Goal: Task Accomplishment & Management: Complete application form

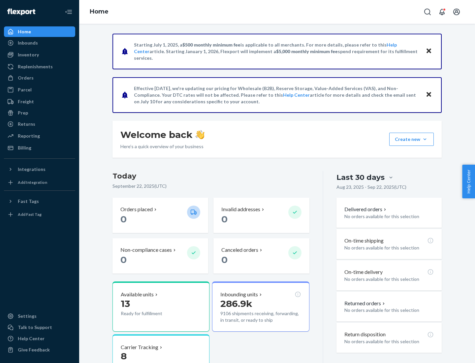
click at [425, 139] on button "Create new Create new inbound Create new order Create new product" at bounding box center [411, 139] width 45 height 13
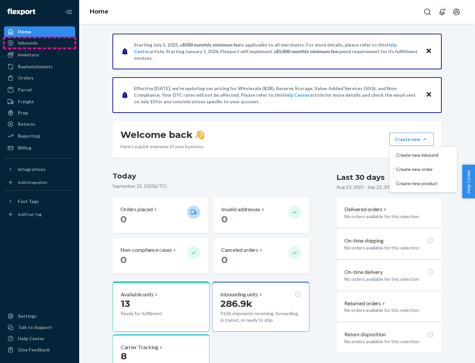
click at [40, 43] on div "Inbounds" at bounding box center [40, 42] width 70 height 9
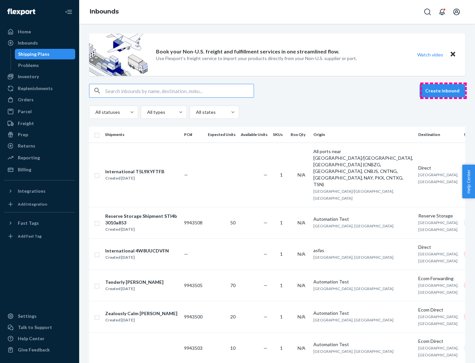
click at [443, 91] on button "Create inbound" at bounding box center [443, 90] width 46 height 13
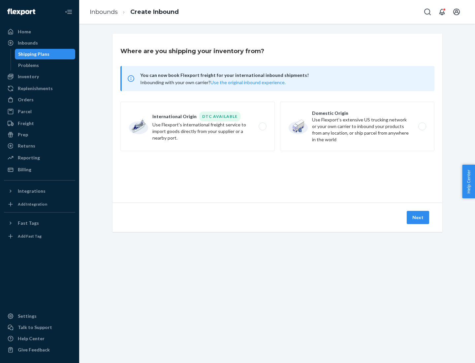
click at [357, 126] on label "Domestic Origin Use Flexport’s extensive US trucking network or your own carrie…" at bounding box center [357, 126] width 154 height 49
click at [422, 126] on input "Domestic Origin Use Flexport’s extensive US trucking network or your own carrie…" at bounding box center [424, 126] width 4 height 4
radio input "true"
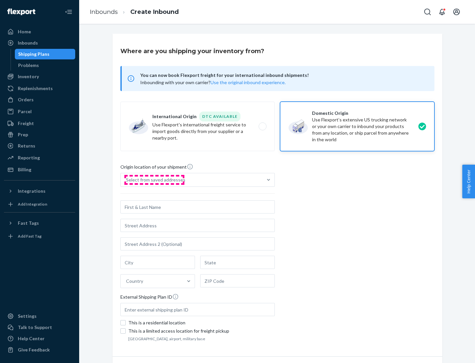
click at [154, 180] on div "Select from saved addresses" at bounding box center [155, 179] width 59 height 7
click at [127, 180] on input "Select from saved addresses" at bounding box center [126, 179] width 1 height 7
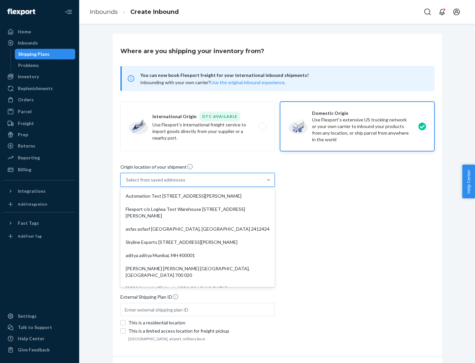
scroll to position [3, 0]
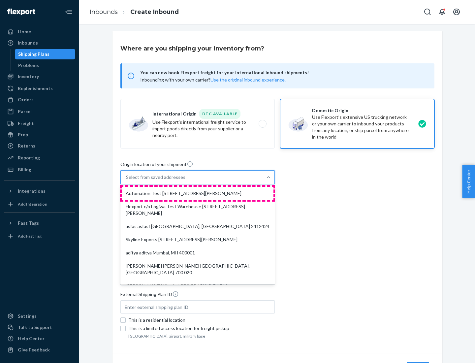
click at [198, 193] on div "Automation Test [STREET_ADDRESS][PERSON_NAME]" at bounding box center [198, 193] width 152 height 13
click at [127, 180] on input "option Automation Test [STREET_ADDRESS][PERSON_NAME]. 9 results available. Use …" at bounding box center [126, 177] width 1 height 7
type input "Automation Test"
type input "9th Floor"
type input "[GEOGRAPHIC_DATA]"
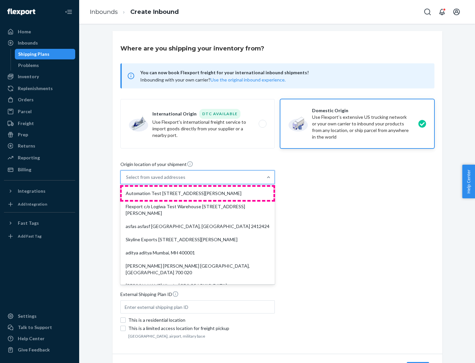
type input "CA"
type input "94104"
type input "[STREET_ADDRESS][PERSON_NAME]"
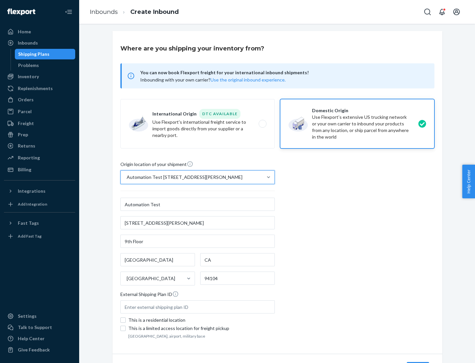
scroll to position [39, 0]
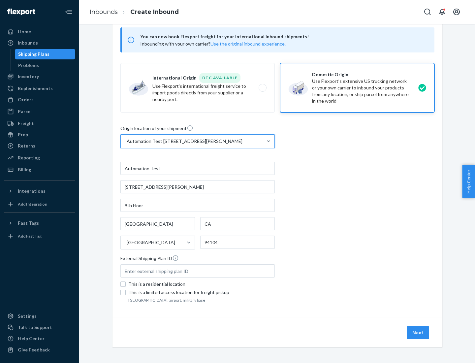
click at [418, 332] on button "Next" at bounding box center [418, 332] width 22 height 13
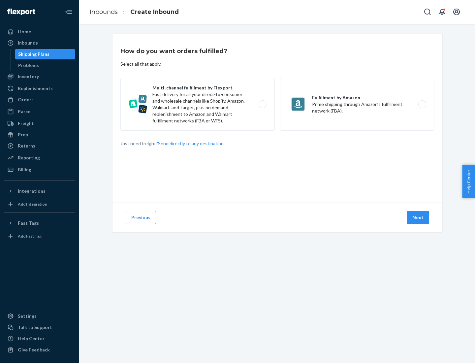
click at [198, 104] on label "Multi-channel fulfillment by Flexport Fast delivery for all your direct-to-cons…" at bounding box center [197, 104] width 154 height 53
click at [262, 104] on input "Multi-channel fulfillment by Flexport Fast delivery for all your direct-to-cons…" at bounding box center [264, 104] width 4 height 4
radio input "true"
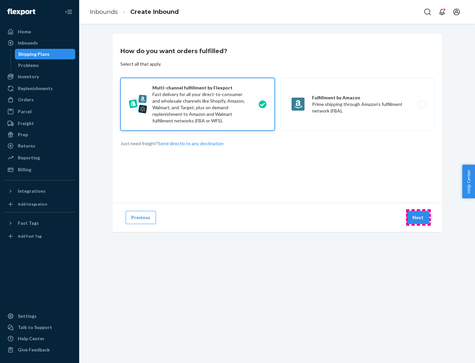
click at [418, 217] on button "Next" at bounding box center [418, 217] width 22 height 13
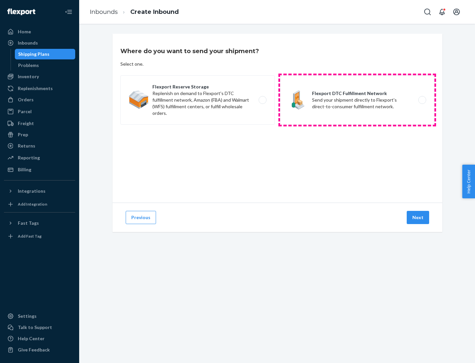
click at [357, 100] on label "Flexport DTC Fulfillment Network Send your shipment directly to Flexport's dire…" at bounding box center [357, 99] width 154 height 49
click at [422, 100] on input "Flexport DTC Fulfillment Network Send your shipment directly to Flexport's dire…" at bounding box center [424, 100] width 4 height 4
radio input "true"
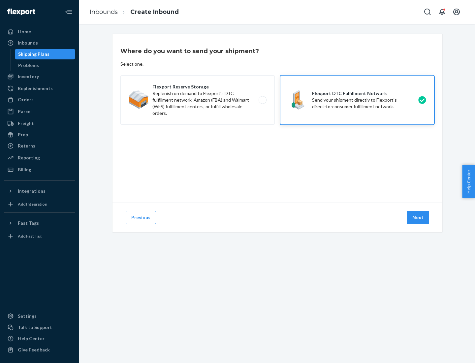
click at [418, 217] on button "Next" at bounding box center [418, 217] width 22 height 13
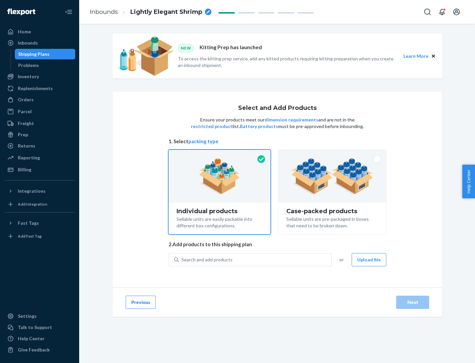
click at [332, 176] on img at bounding box center [332, 176] width 82 height 36
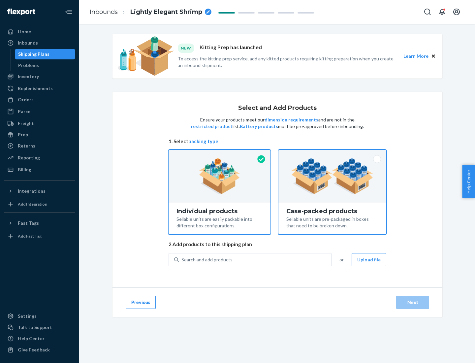
click at [332, 154] on input "Case-packed products Sellable units are pre-packaged in boxes that need to be b…" at bounding box center [332, 152] width 4 height 4
radio input "true"
radio input "false"
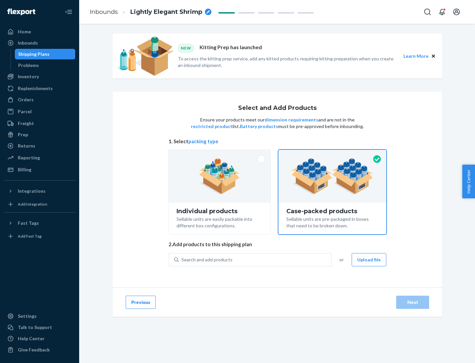
click at [255, 259] on div "Search and add products" at bounding box center [255, 260] width 152 height 12
click at [182, 259] on input "Search and add products" at bounding box center [181, 259] width 1 height 7
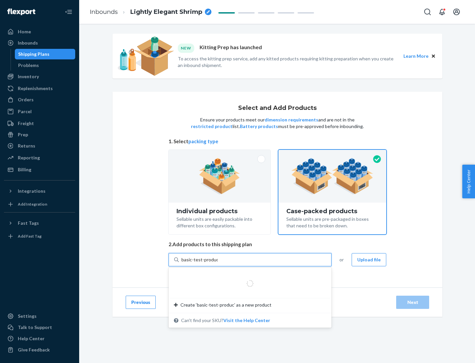
type input "basic-test-product-1"
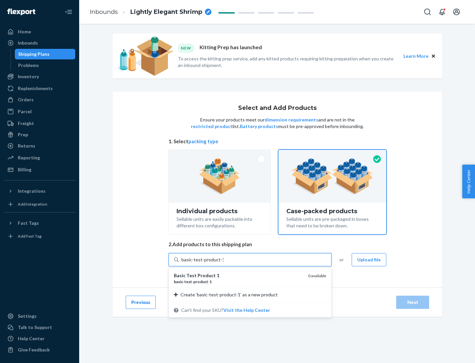
click at [238, 281] on div "basic - test - product - 1" at bounding box center [238, 282] width 129 height 6
click at [224, 263] on input "basic-test-product-1" at bounding box center [202, 259] width 42 height 7
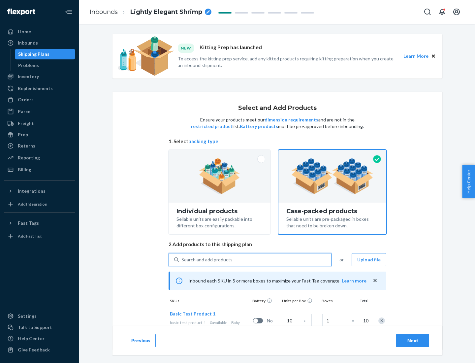
scroll to position [24, 0]
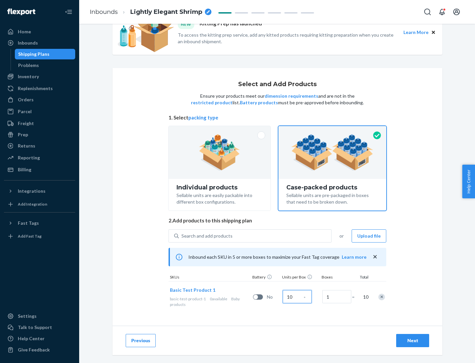
type input "10"
type input "7"
click at [413, 340] on div "Next" at bounding box center [413, 340] width 22 height 7
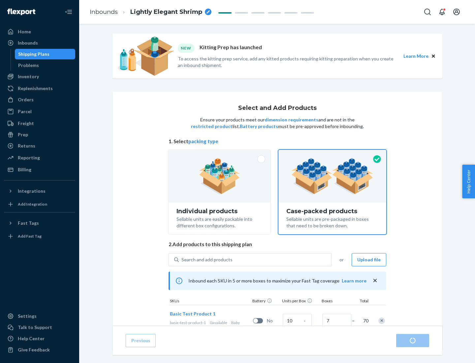
radio input "true"
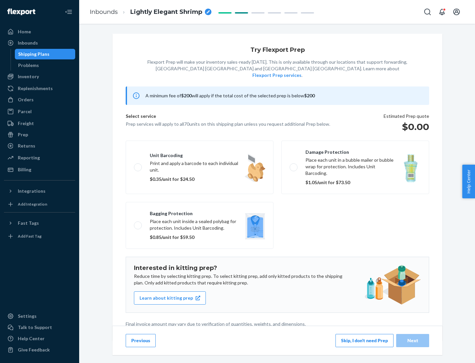
scroll to position [2, 0]
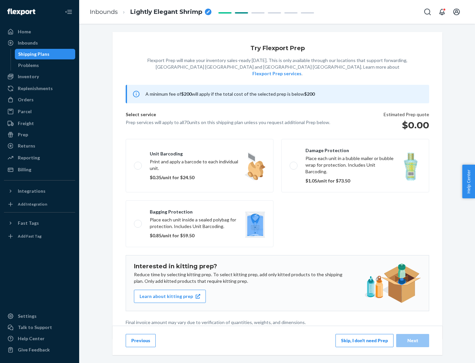
click at [200, 210] on label "Bagging protection Place each unit inside a sealed polybag for protection. Incl…" at bounding box center [200, 223] width 148 height 47
click at [138, 221] on input "Bagging protection Place each unit inside a sealed polybag for protection. Incl…" at bounding box center [136, 223] width 4 height 4
checkbox input "true"
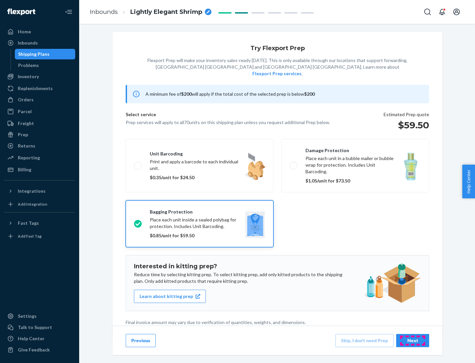
click at [413, 340] on div "Next" at bounding box center [413, 340] width 22 height 7
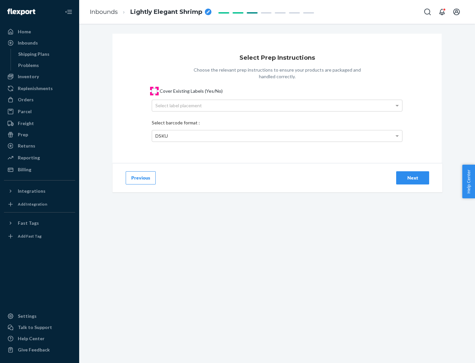
click at [154, 91] on input "Cover Existing Labels (Yes/No)" at bounding box center [154, 90] width 5 height 5
checkbox input "true"
click at [277, 105] on div "Select label placement" at bounding box center [277, 105] width 250 height 11
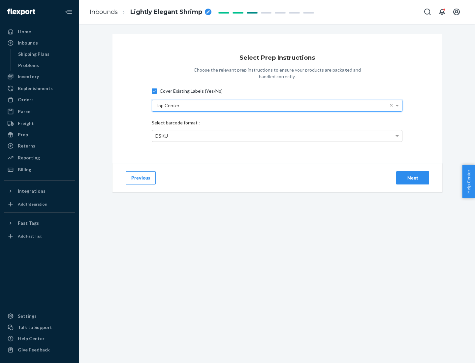
click at [277, 136] on div "DSKU" at bounding box center [277, 135] width 250 height 11
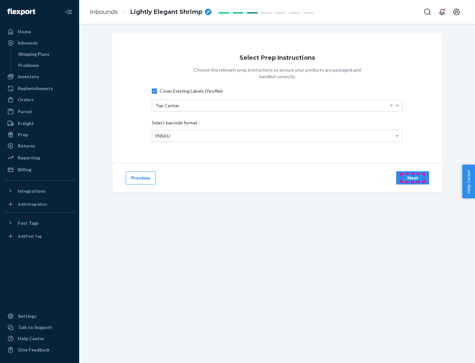
click at [413, 177] on div "Next" at bounding box center [413, 177] width 22 height 7
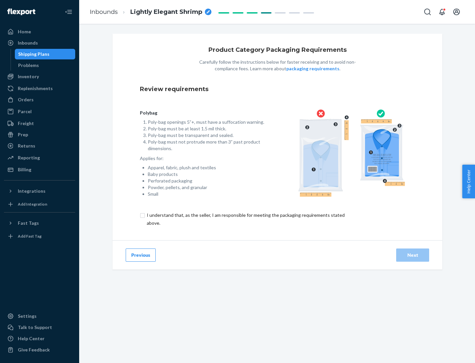
click at [245, 219] on input "checkbox" at bounding box center [249, 219] width 219 height 16
checkbox input "true"
click at [413, 255] on div "Next" at bounding box center [413, 255] width 22 height 7
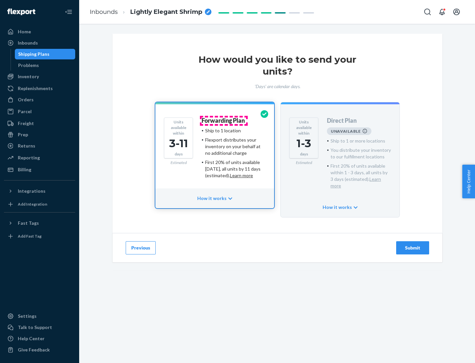
click at [224, 120] on h4 "Forwarding Plan" at bounding box center [223, 120] width 43 height 7
click at [413, 244] on div "Submit" at bounding box center [413, 247] width 22 height 7
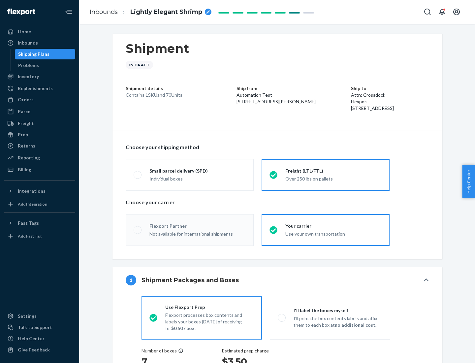
radio input "true"
radio input "false"
radio input "true"
radio input "false"
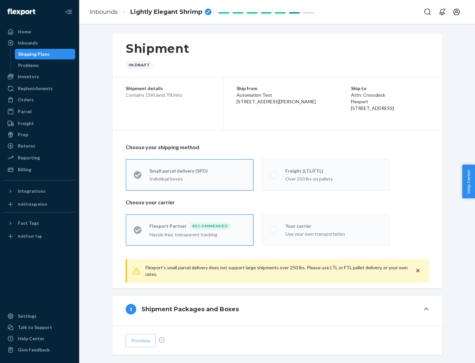
click at [326, 174] on div "Over 250 lbs on pallets" at bounding box center [333, 178] width 96 height 8
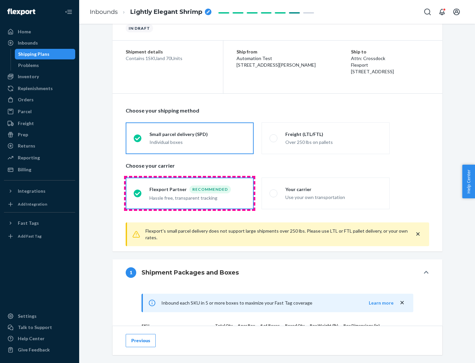
click at [190, 193] on div "Hassle free, transparent tracking" at bounding box center [197, 197] width 96 height 8
click at [138, 193] on input "Flexport Partner Recommended Hassle free, transparent tracking" at bounding box center [136, 193] width 4 height 4
